Goal: Task Accomplishment & Management: Manage account settings

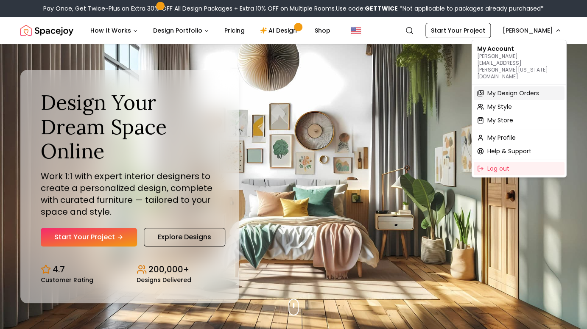
click at [520, 89] on span "My Design Orders" at bounding box center [513, 93] width 52 height 8
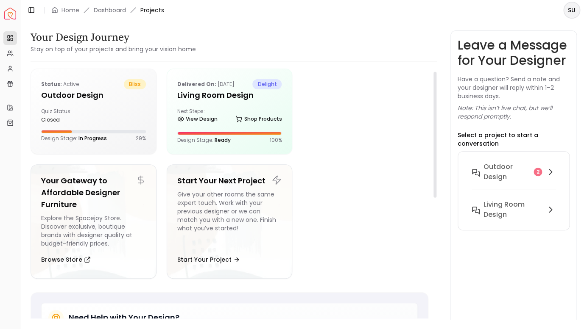
scroll to position [2, 0]
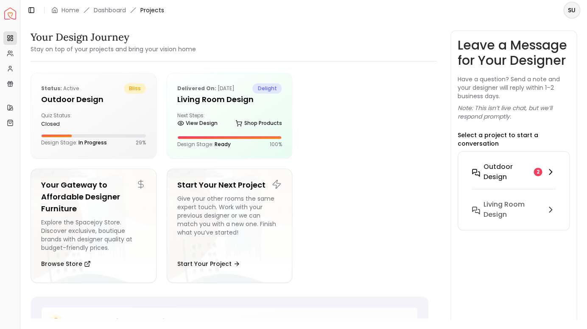
click at [499, 162] on h6 "Outdoor design" at bounding box center [506, 172] width 47 height 20
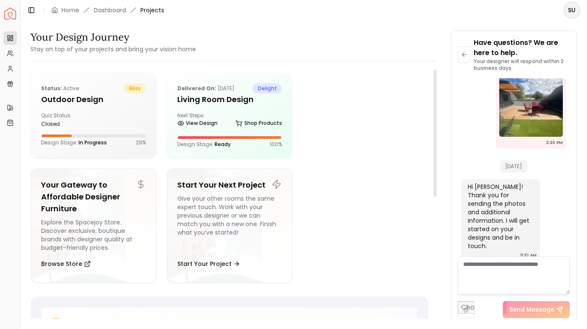
scroll to position [0, 0]
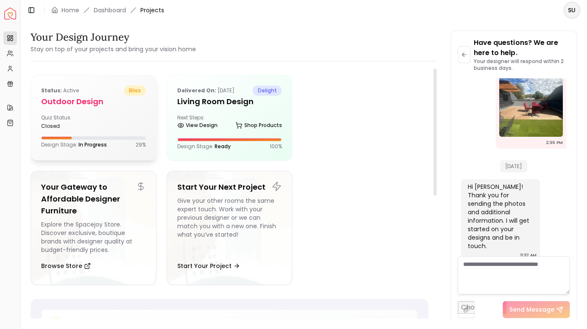
click at [94, 114] on div "Quiz Status: closed" at bounding box center [93, 121] width 105 height 15
